Goal: Find specific page/section: Find specific page/section

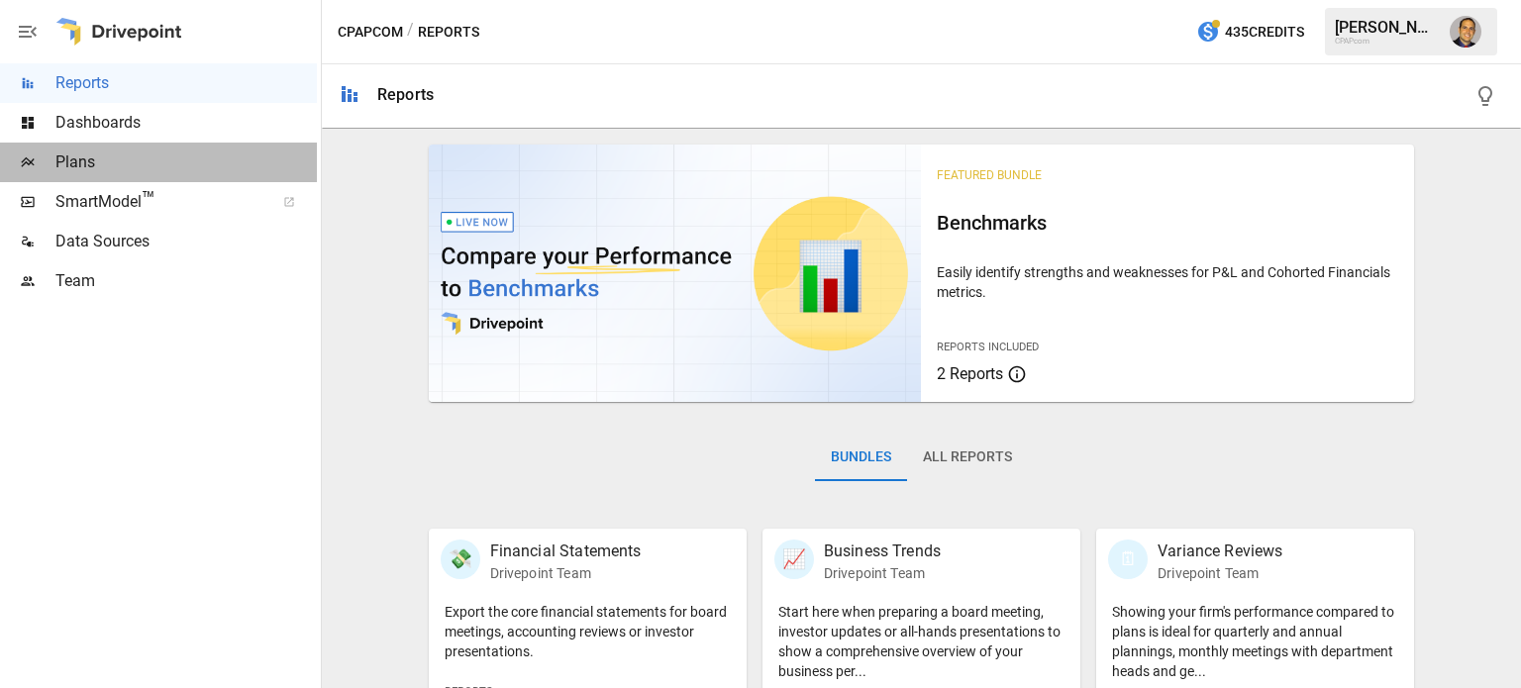
click at [61, 161] on span "Plans" at bounding box center [185, 163] width 261 height 24
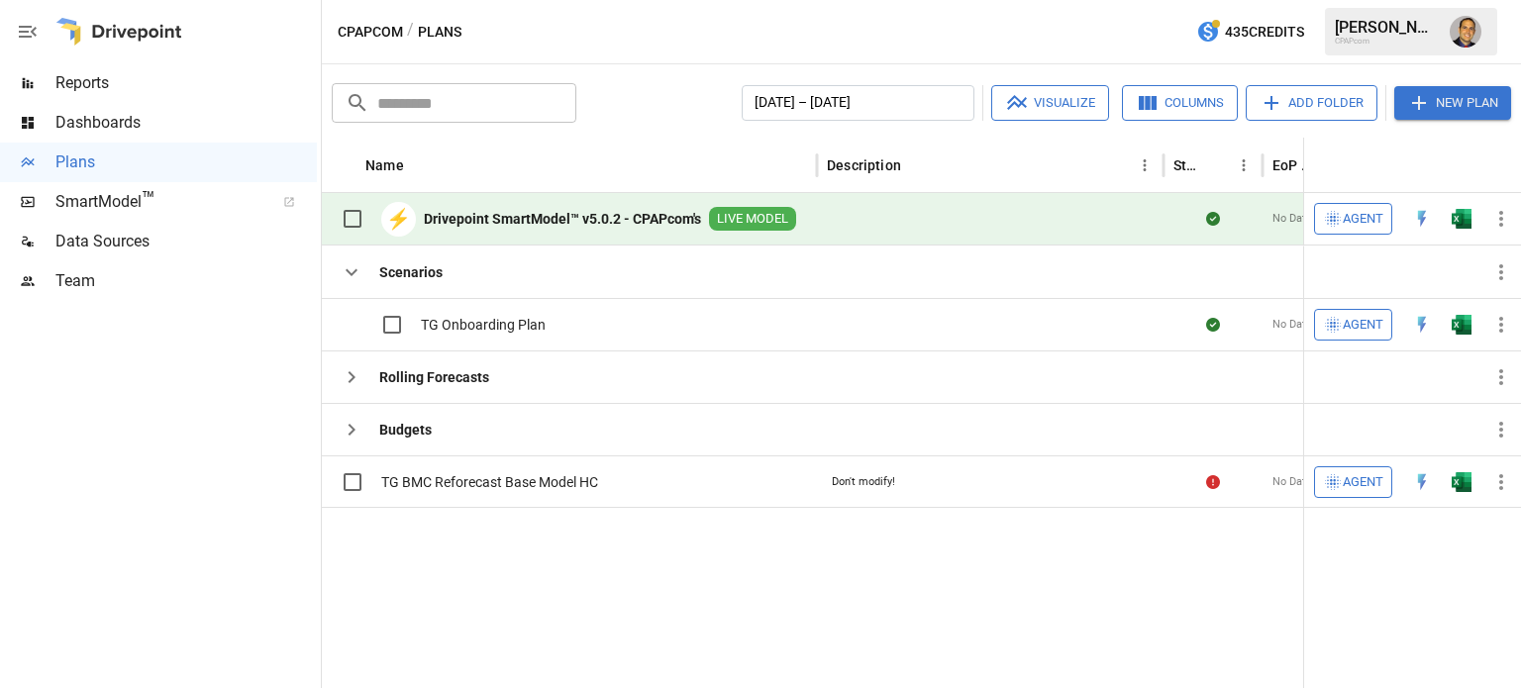
click at [528, 215] on b "Drivepoint SmartModel™ v5.0.2 - CPAPcom's" at bounding box center [562, 219] width 277 height 20
click at [526, 218] on b "Drivepoint SmartModel™ v5.0.2 - CPAPcom's" at bounding box center [562, 219] width 277 height 20
click at [625, 213] on b "Drivepoint SmartModel™ v5.0.2 - CPAPcom's" at bounding box center [562, 219] width 277 height 20
